Goal: Navigation & Orientation: Go to known website

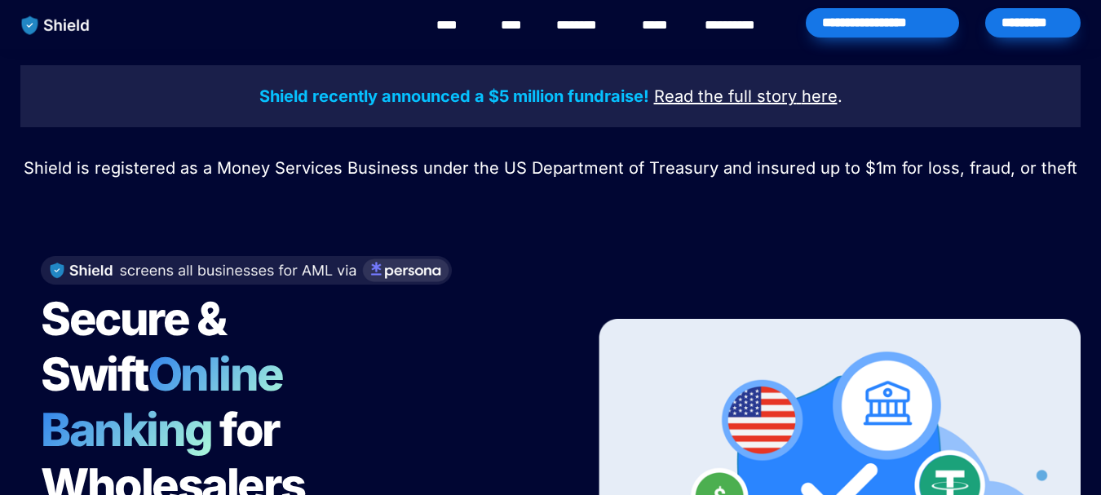
click at [1016, 29] on div "*********" at bounding box center [1032, 22] width 95 height 29
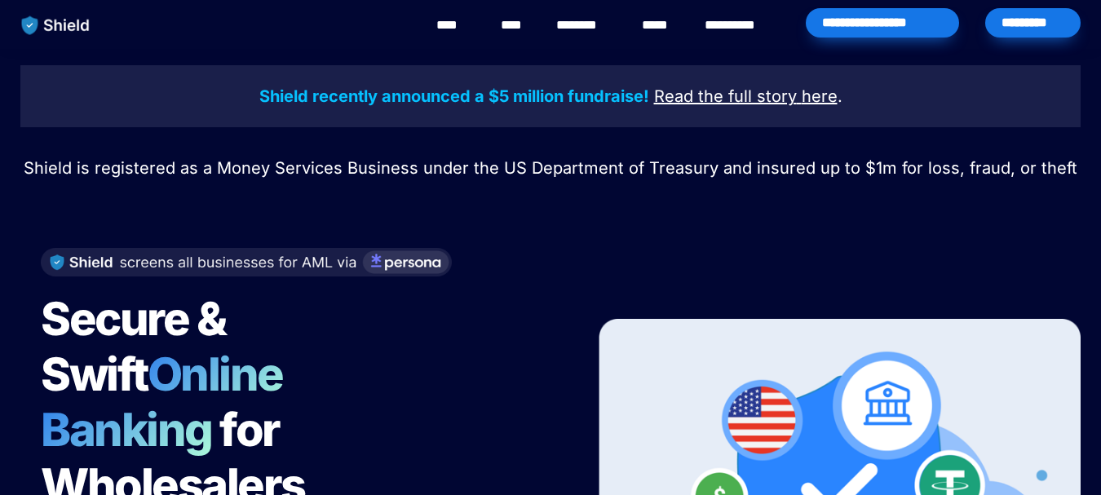
scroll to position [82, 0]
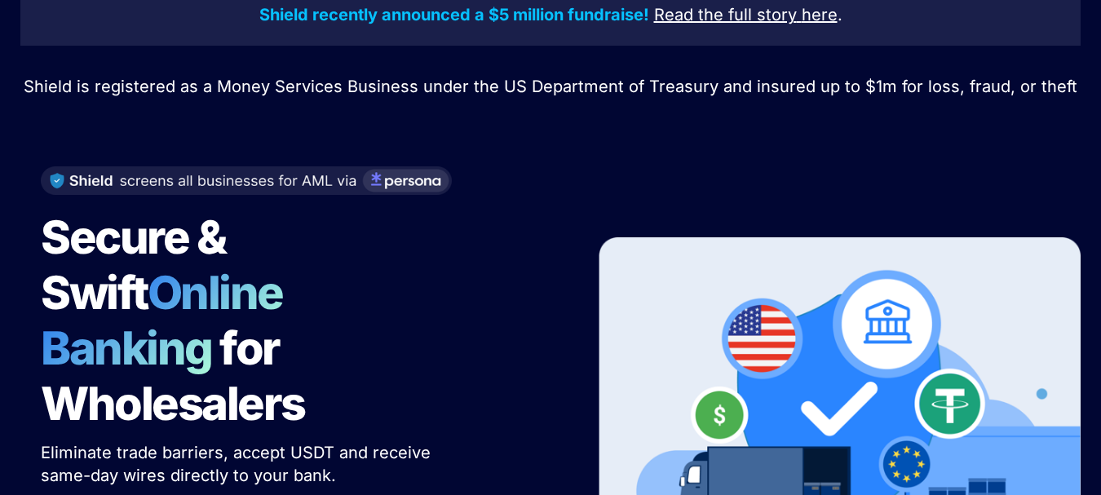
click at [410, 176] on img at bounding box center [246, 180] width 411 height 29
